Goal: Task Accomplishment & Management: Manage account settings

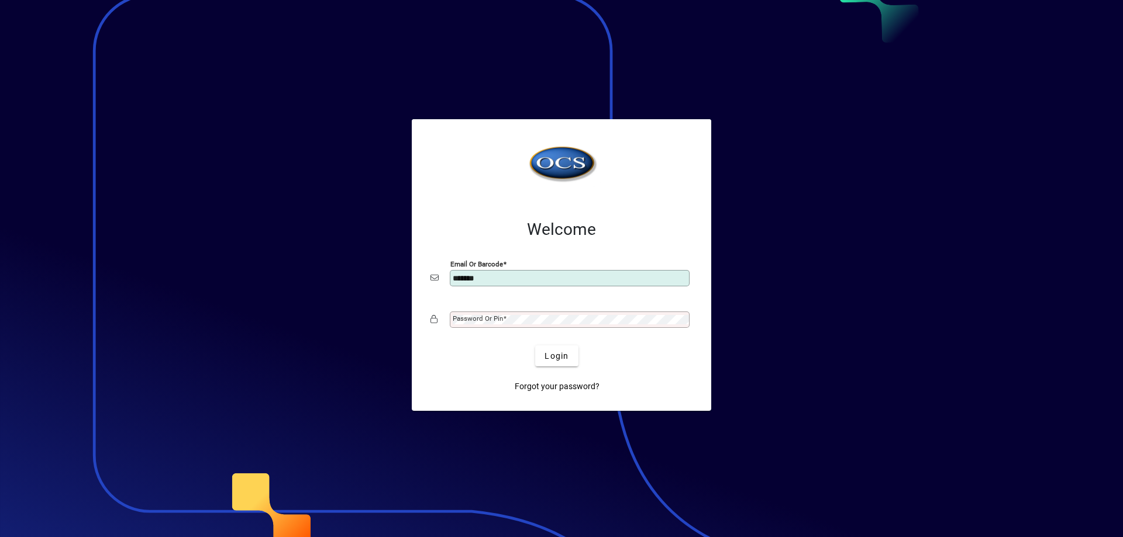
type input "**********"
click at [505, 319] on span at bounding box center [505, 319] width 4 height 8
click at [535, 346] on button "Login" at bounding box center [556, 356] width 43 height 21
